Goal: Task Accomplishment & Management: Manage account settings

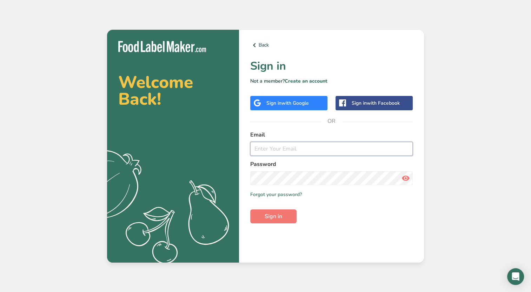
click at [285, 147] on input "email" at bounding box center [331, 149] width 162 height 14
click at [406, 179] on icon at bounding box center [405, 178] width 8 height 13
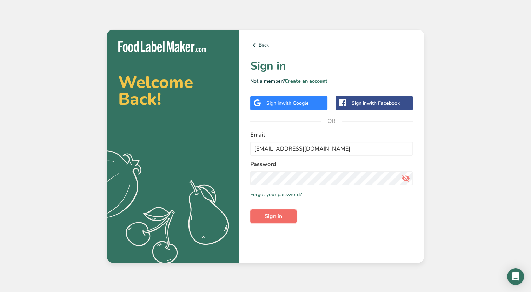
click at [276, 218] on span "Sign in" at bounding box center [273, 217] width 18 height 8
click at [261, 217] on button "Sign in" at bounding box center [273, 217] width 46 height 14
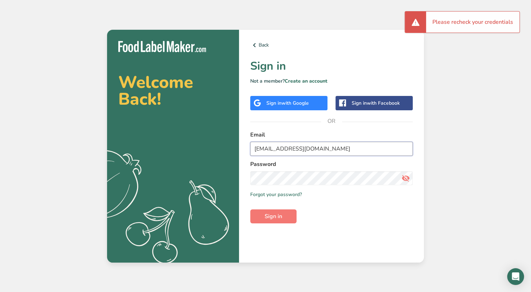
click at [330, 144] on input "[EMAIL_ADDRESS][DOMAIN_NAME]" at bounding box center [331, 149] width 162 height 14
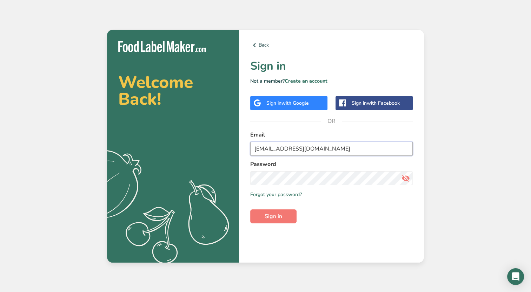
drag, startPoint x: 327, startPoint y: 148, endPoint x: 242, endPoint y: 155, distance: 84.5
click at [242, 155] on div "Back Sign in Not a member? Create an account Sign in with Google Sign in with F…" at bounding box center [331, 146] width 185 height 233
paste input "AlexD@F"
click at [476, 201] on div "Welcome Back! .a{fill:#f5f3ed;} Back Sign in Not a member? Create an account Si…" at bounding box center [265, 146] width 531 height 292
click at [404, 150] on input "[EMAIL_ADDRESS][DOMAIN_NAME]" at bounding box center [331, 149] width 162 height 14
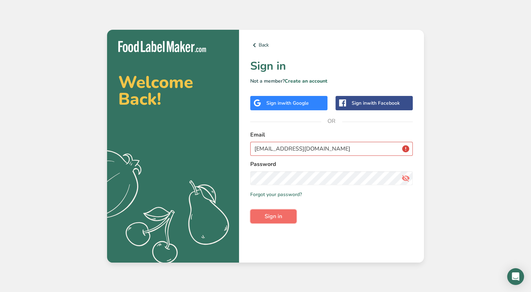
click at [266, 220] on span "Sign in" at bounding box center [273, 217] width 18 height 8
click at [250, 210] on button "Sign in" at bounding box center [273, 217] width 46 height 14
click at [335, 148] on input "[EMAIL_ADDRESS][DOMAIN_NAME]" at bounding box center [331, 149] width 162 height 14
type input "[EMAIL_ADDRESS][DOMAIN_NAME]"
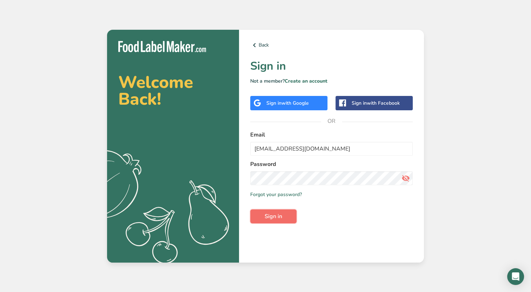
click at [277, 216] on span "Sign in" at bounding box center [273, 217] width 18 height 8
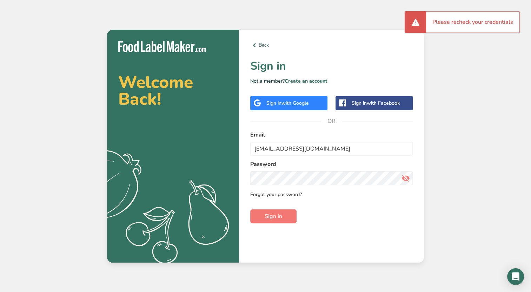
click at [278, 198] on link "Forgot your password?" at bounding box center [276, 194] width 52 height 7
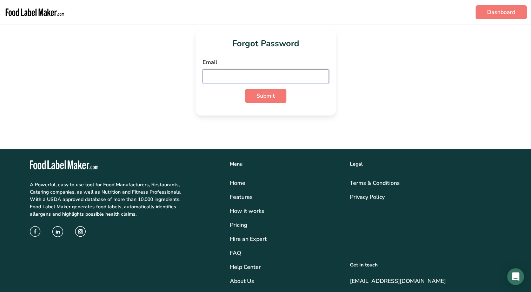
click at [291, 78] on input "email" at bounding box center [265, 76] width 126 height 14
type input "[EMAIL_ADDRESS][DOMAIN_NAME]"
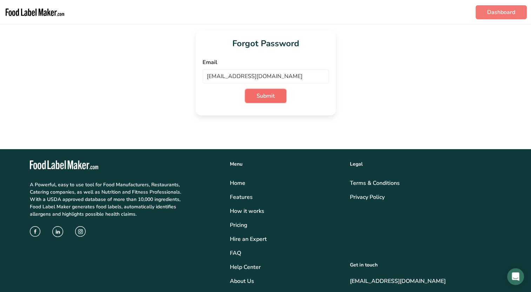
click at [262, 95] on span "Submit" at bounding box center [265, 96] width 18 height 8
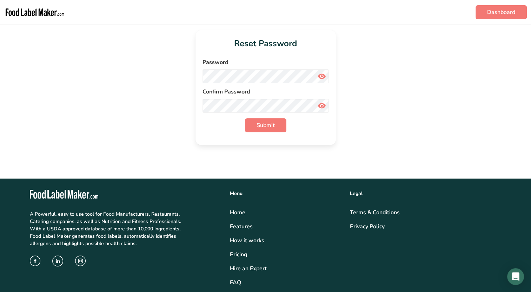
click at [323, 74] on icon at bounding box center [321, 76] width 8 height 13
click at [264, 127] on span "Submit" at bounding box center [265, 125] width 18 height 8
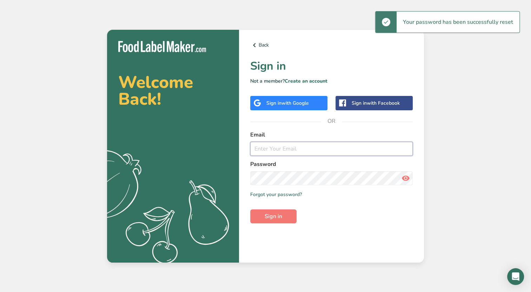
click at [282, 151] on input "email" at bounding box center [331, 149] width 162 height 14
type input "[EMAIL_ADDRESS][DOMAIN_NAME]"
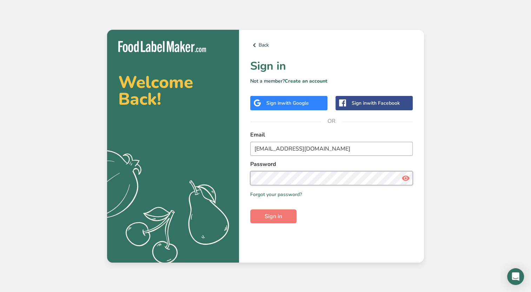
click at [250, 210] on button "Sign in" at bounding box center [273, 217] width 46 height 14
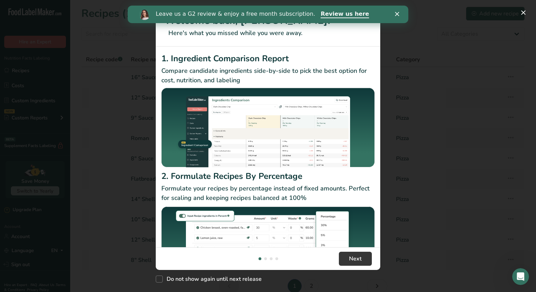
click at [397, 13] on icon "Close" at bounding box center [397, 14] width 4 height 4
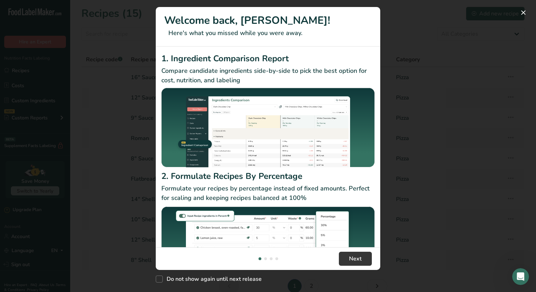
scroll to position [46, 0]
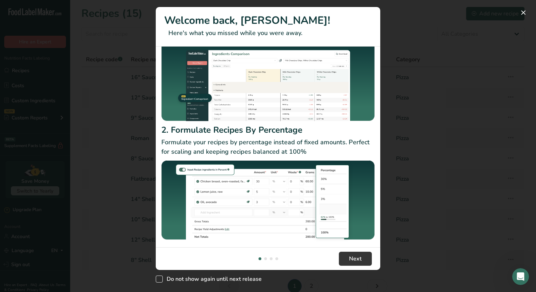
click at [221, 282] on span "Do not show again until next release" at bounding box center [212, 279] width 99 height 7
click at [160, 282] on input "Do not show again until next release" at bounding box center [158, 279] width 5 height 5
checkbox input "true"
click at [352, 257] on span "Next" at bounding box center [355, 259] width 13 height 8
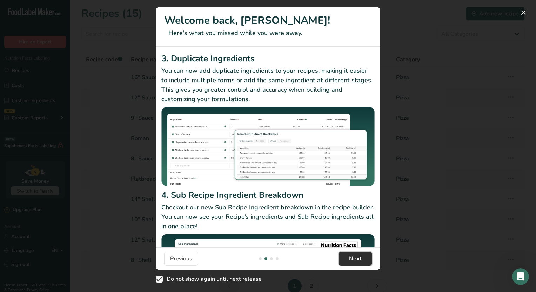
click at [352, 257] on span "Next" at bounding box center [355, 259] width 13 height 8
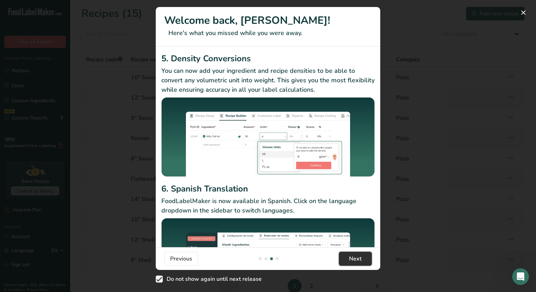
click at [352, 257] on span "Next" at bounding box center [355, 259] width 13 height 8
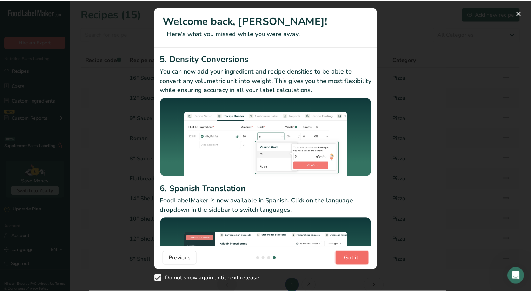
scroll to position [0, 673]
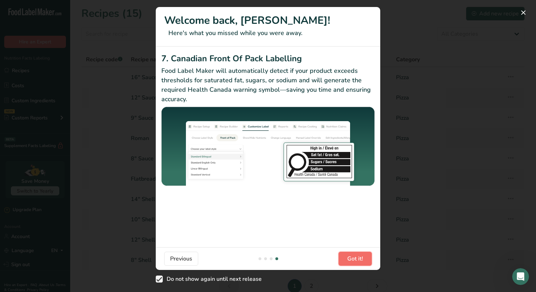
click at [352, 257] on span "Got it!" at bounding box center [355, 259] width 16 height 8
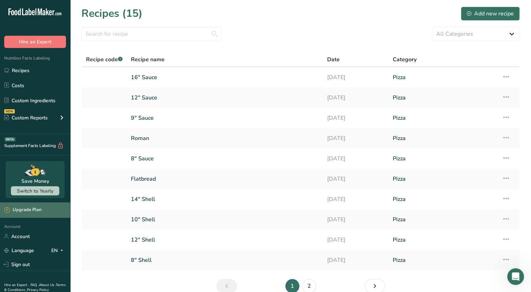
scroll to position [24, 0]
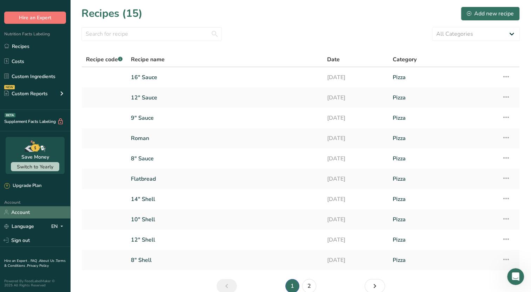
click at [23, 213] on link "Account" at bounding box center [35, 213] width 70 height 12
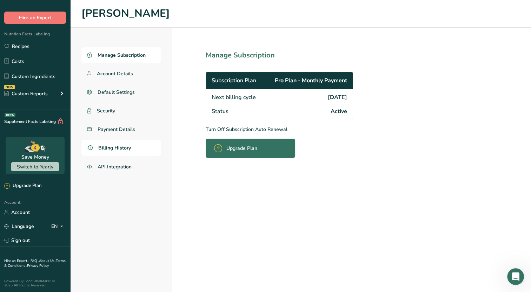
click at [117, 149] on span "Billing History" at bounding box center [114, 147] width 33 height 7
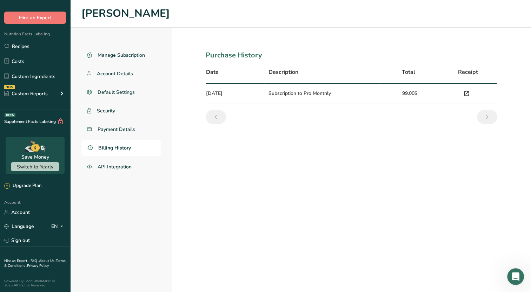
click at [467, 93] on icon at bounding box center [466, 94] width 6 height 10
